Goal: Task Accomplishment & Management: Use online tool/utility

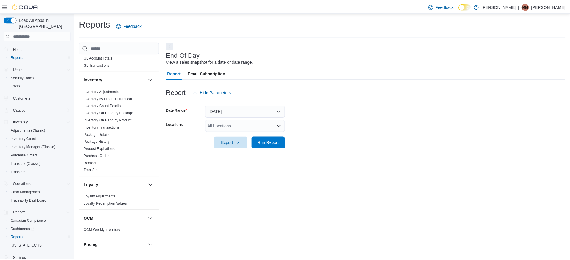
scroll to position [145, 0]
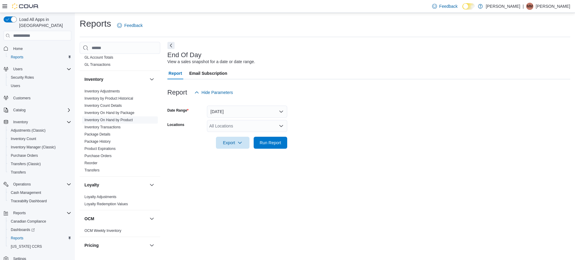
click at [131, 117] on span "Inventory On Hand by Product" at bounding box center [120, 120] width 76 height 7
click at [128, 119] on link "Inventory On Hand by Product" at bounding box center [109, 120] width 48 height 4
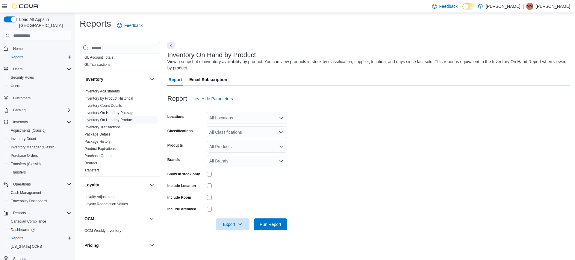
click at [256, 115] on div "All Locations" at bounding box center [247, 118] width 80 height 12
click at [254, 137] on span "[PERSON_NAME]" at bounding box center [237, 137] width 34 height 6
click at [324, 136] on form "Locations Kush Korner Cannabis Combo box. Selected. Kush Korner Cannabis. Press…" at bounding box center [369, 168] width 403 height 126
click at [276, 128] on div "All Classifications" at bounding box center [247, 132] width 80 height 12
click at [225, 150] on span "Flower" at bounding box center [226, 151] width 13 height 6
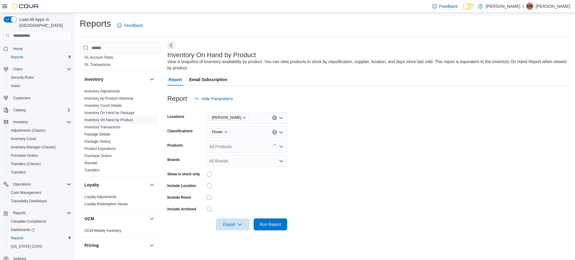
click at [325, 153] on form "Locations Kush Korner Cannabis Classifications Flower Products All Products Bra…" at bounding box center [369, 168] width 403 height 126
click at [213, 174] on div at bounding box center [247, 174] width 80 height 5
click at [273, 224] on span "Run Report" at bounding box center [271, 224] width 22 height 6
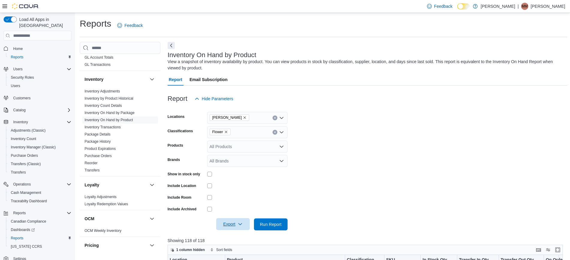
click at [238, 222] on span "Export" at bounding box center [233, 224] width 26 height 12
click at [238, 187] on span "Export to Excel" at bounding box center [233, 188] width 27 height 5
